Goal: Information Seeking & Learning: Find specific fact

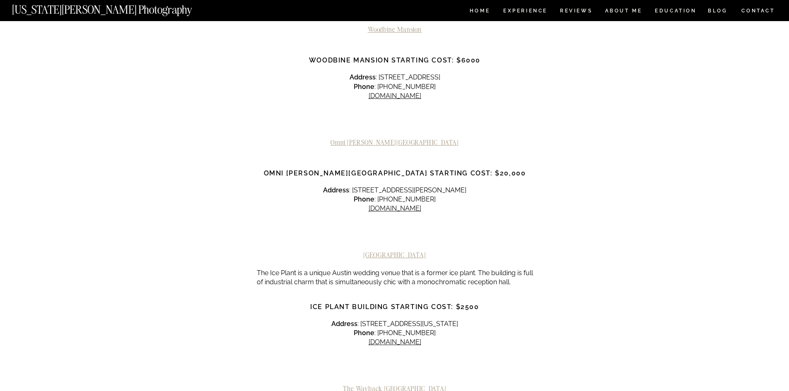
scroll to position [1408, 0]
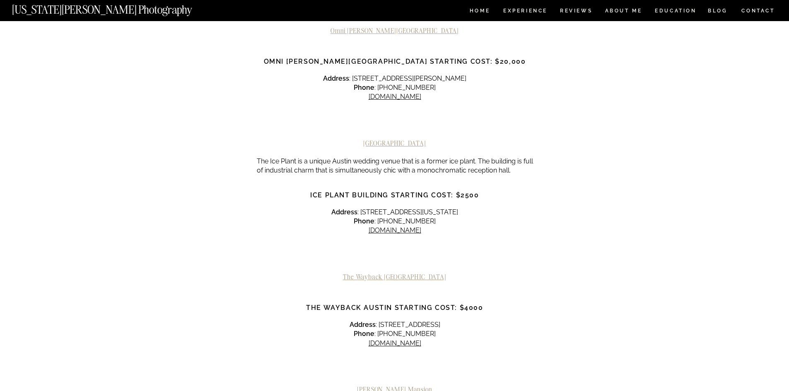
click at [356, 208] on p "Address : [STREET_ADDRESS][US_STATE] Phone : [PHONE_NUMBER] [DOMAIN_NAME]" at bounding box center [395, 222] width 276 height 28
drag, startPoint x: 356, startPoint y: 175, endPoint x: 458, endPoint y: 174, distance: 102.3
click at [458, 208] on p "Address : [STREET_ADDRESS][US_STATE] Phone : [PHONE_NUMBER] [DOMAIN_NAME]" at bounding box center [395, 222] width 276 height 28
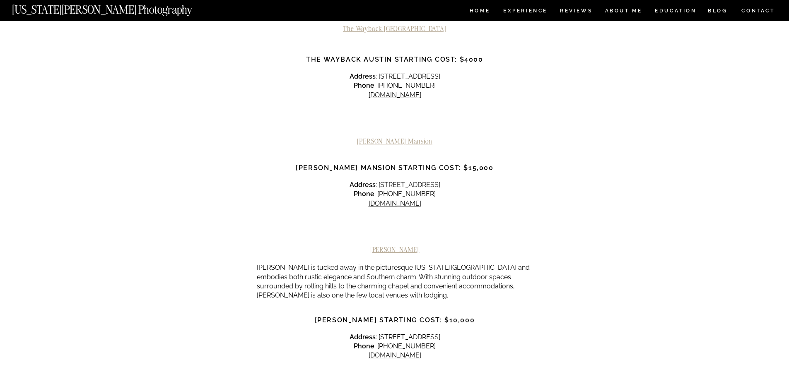
scroll to position [1615, 0]
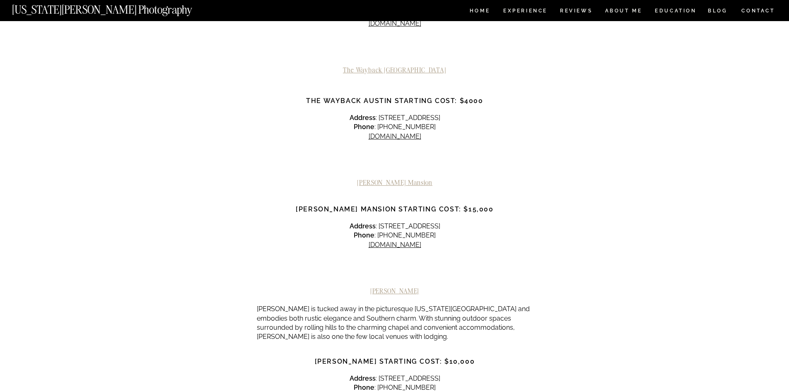
click at [363, 113] on p "Address : [STREET_ADDRESS] Phone : [PHONE_NUMBER]​​ [DOMAIN_NAME]" at bounding box center [395, 127] width 276 height 28
drag, startPoint x: 363, startPoint y: 79, endPoint x: 446, endPoint y: 79, distance: 83.2
click at [446, 113] on p "Address : [STREET_ADDRESS] Phone : [PHONE_NUMBER]​​ [DOMAIN_NAME]" at bounding box center [395, 127] width 276 height 28
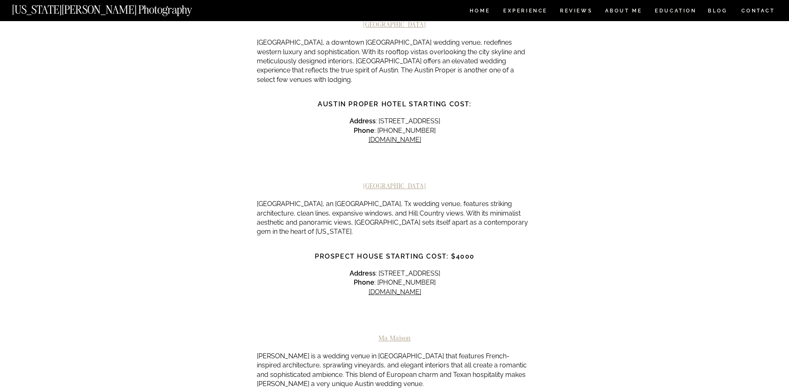
scroll to position [2194, 0]
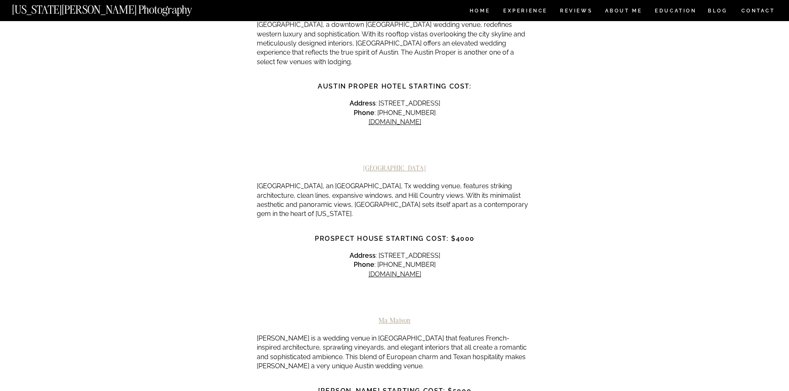
click at [344, 251] on p "Address : [STREET_ADDRESS] Phone : [PHONE_NUMBER] [DOMAIN_NAME]" at bounding box center [395, 265] width 276 height 28
drag, startPoint x: 344, startPoint y: 200, endPoint x: 478, endPoint y: 199, distance: 133.7
click at [478, 251] on p "Address : [STREET_ADDRESS] Phone : [PHONE_NUMBER] [DOMAIN_NAME]" at bounding box center [395, 265] width 276 height 28
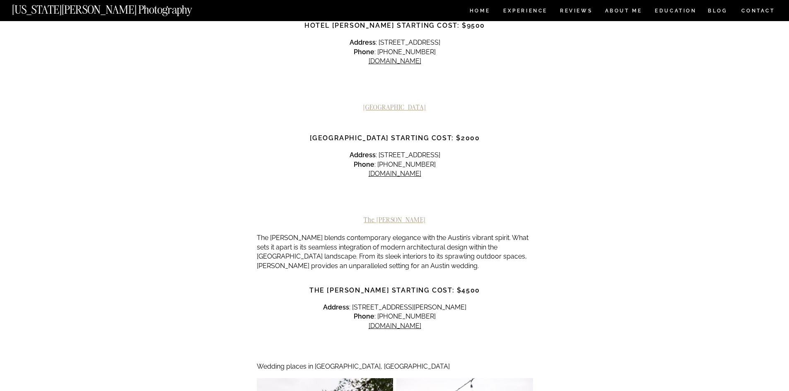
scroll to position [2857, 0]
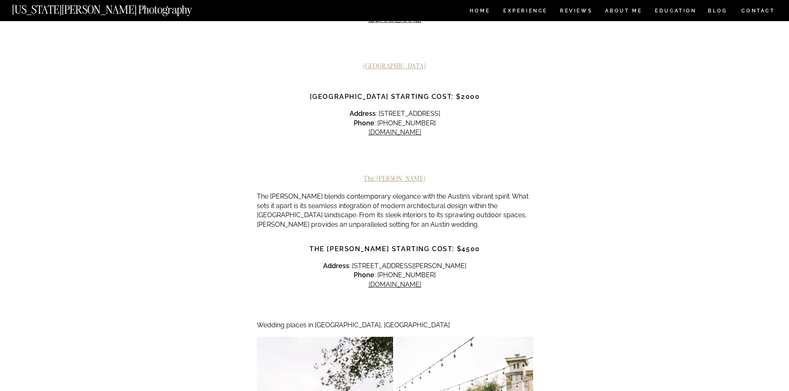
click at [364, 262] on p "Address : [STREET_ADDRESS][PERSON_NAME] Phone : [PHONE_NUMBER] [DOMAIN_NAME]" at bounding box center [395, 276] width 276 height 28
drag, startPoint x: 364, startPoint y: 210, endPoint x: 463, endPoint y: 211, distance: 99.8
click at [463, 262] on p "Address : [STREET_ADDRESS][PERSON_NAME] Phone : [PHONE_NUMBER] [DOMAIN_NAME]" at bounding box center [395, 276] width 276 height 28
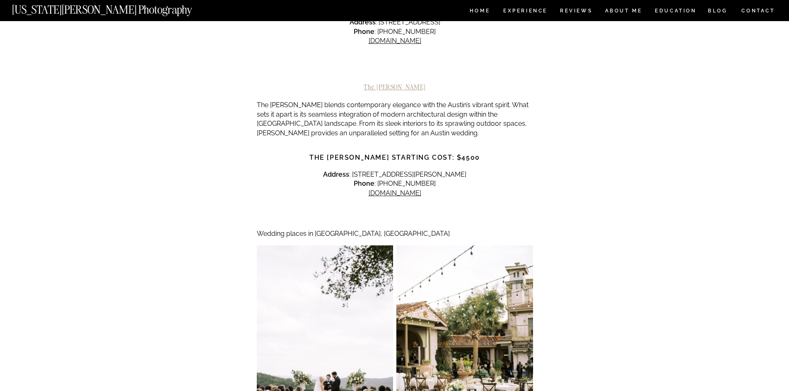
scroll to position [2940, 0]
